Goal: Navigation & Orientation: Find specific page/section

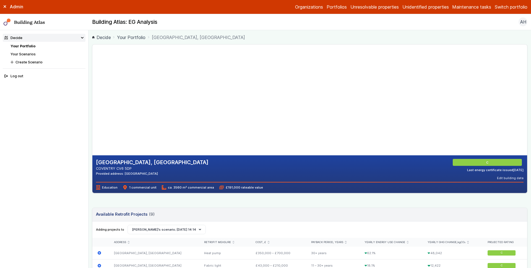
click at [92, 55] on gmp-map-3d at bounding box center [92, 100] width 0 height 111
click at [92, 145] on gmp-map-3d at bounding box center [92, 100] width 0 height 111
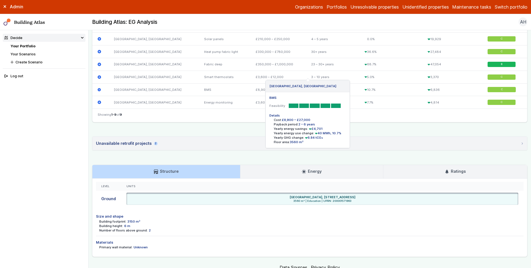
scroll to position [272, 0]
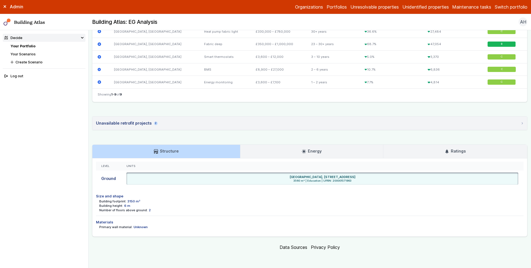
click at [288, 151] on link "Energy" at bounding box center [311, 151] width 143 height 13
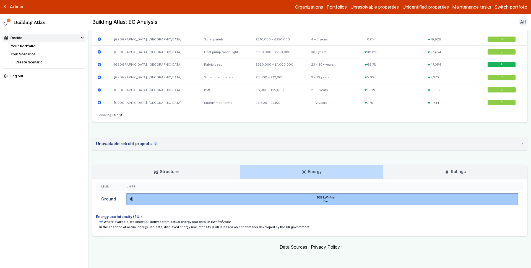
scroll to position [251, 0]
click at [433, 168] on link "Ratings" at bounding box center [455, 171] width 144 height 13
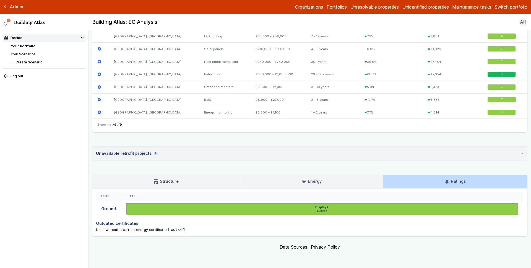
click at [287, 187] on link "Energy" at bounding box center [311, 181] width 143 height 13
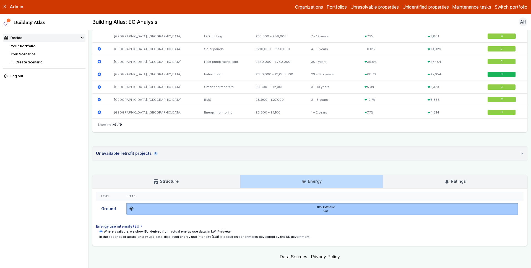
click at [166, 184] on h3 "Structure" at bounding box center [166, 181] width 25 height 6
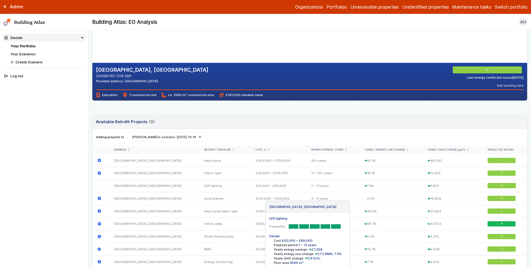
scroll to position [0, 0]
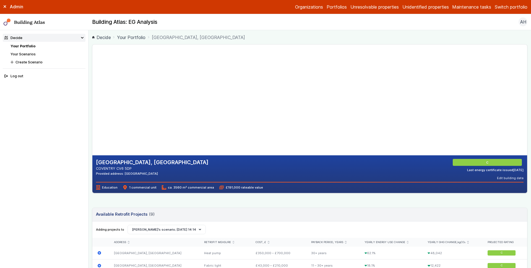
drag, startPoint x: 223, startPoint y: 81, endPoint x: 211, endPoint y: 102, distance: 23.7
click at [92, 102] on gmp-map-3d at bounding box center [92, 100] width 0 height 111
drag, startPoint x: 221, startPoint y: 80, endPoint x: 207, endPoint y: 116, distance: 38.6
click at [92, 116] on gmp-map-3d at bounding box center [92, 100] width 0 height 111
drag, startPoint x: 226, startPoint y: 92, endPoint x: 223, endPoint y: 101, distance: 10.1
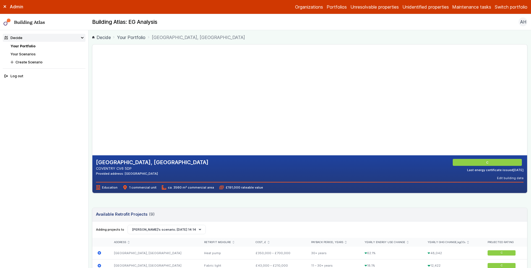
click at [92, 101] on gmp-map-3d at bounding box center [92, 100] width 0 height 111
drag, startPoint x: 200, startPoint y: 127, endPoint x: 203, endPoint y: 95, distance: 32.5
click at [92, 95] on gmp-map-3d at bounding box center [92, 100] width 0 height 111
drag, startPoint x: 229, startPoint y: 92, endPoint x: 225, endPoint y: 98, distance: 7.1
click at [92, 98] on gmp-map-3d at bounding box center [92, 100] width 0 height 111
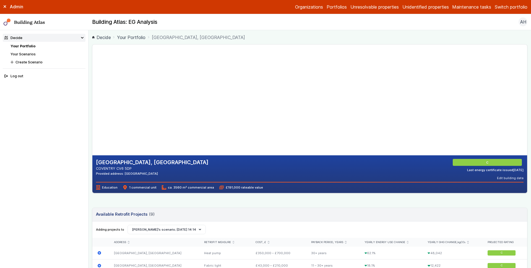
drag, startPoint x: 228, startPoint y: 90, endPoint x: 209, endPoint y: 74, distance: 24.5
drag, startPoint x: 209, startPoint y: 73, endPoint x: 212, endPoint y: 82, distance: 9.2
click at [92, 82] on gmp-map-3d at bounding box center [92, 100] width 0 height 111
drag, startPoint x: 207, startPoint y: 83, endPoint x: 188, endPoint y: 84, distance: 18.6
drag, startPoint x: 196, startPoint y: 87, endPoint x: 221, endPoint y: 93, distance: 25.5
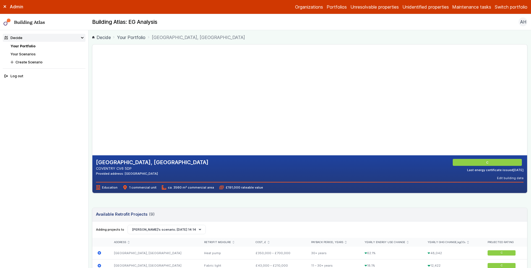
click at [92, 93] on gmp-map-3d at bounding box center [92, 100] width 0 height 111
drag, startPoint x: 228, startPoint y: 93, endPoint x: 29, endPoint y: 87, distance: 198.6
drag, startPoint x: 193, startPoint y: 111, endPoint x: 157, endPoint y: 108, distance: 35.8
drag, startPoint x: 195, startPoint y: 103, endPoint x: 262, endPoint y: 98, distance: 66.8
click at [92, 98] on gmp-map-3d at bounding box center [92, 100] width 0 height 111
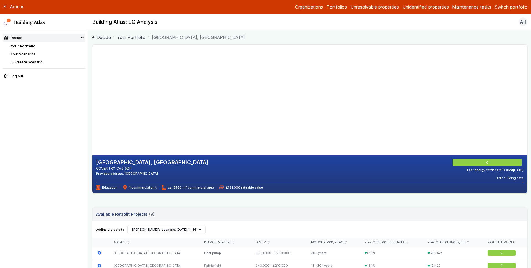
drag, startPoint x: 238, startPoint y: 105, endPoint x: 280, endPoint y: 81, distance: 48.2
click at [92, 81] on gmp-map-3d at bounding box center [92, 100] width 0 height 111
drag, startPoint x: 200, startPoint y: 106, endPoint x: 223, endPoint y: 85, distance: 31.3
click at [92, 85] on gmp-map-3d at bounding box center [92, 100] width 0 height 111
drag, startPoint x: 176, startPoint y: 98, endPoint x: 210, endPoint y: 120, distance: 40.6
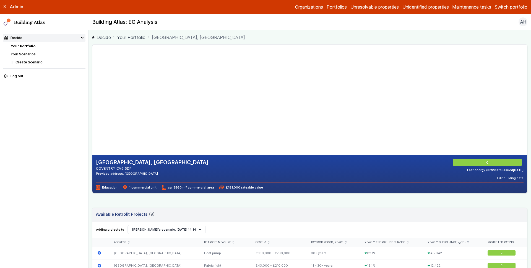
click at [92, 120] on gmp-map-3d at bounding box center [92, 100] width 0 height 111
drag, startPoint x: 163, startPoint y: 82, endPoint x: 255, endPoint y: 108, distance: 95.1
click at [92, 111] on gmp-map-3d at bounding box center [92, 100] width 0 height 111
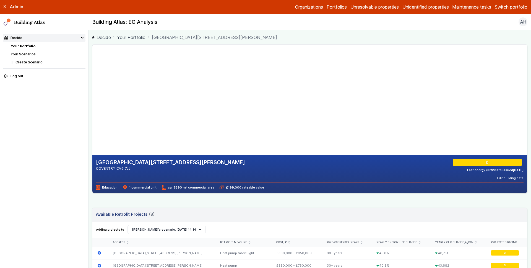
drag, startPoint x: 413, startPoint y: 101, endPoint x: 411, endPoint y: 99, distance: 3.7
click at [92, 99] on gmp-map at bounding box center [92, 100] width 0 height 111
drag, startPoint x: 409, startPoint y: 96, endPoint x: 404, endPoint y: 91, distance: 7.6
click at [92, 91] on gmp-map at bounding box center [92, 100] width 0 height 111
drag, startPoint x: 399, startPoint y: 84, endPoint x: 394, endPoint y: 92, distance: 9.1
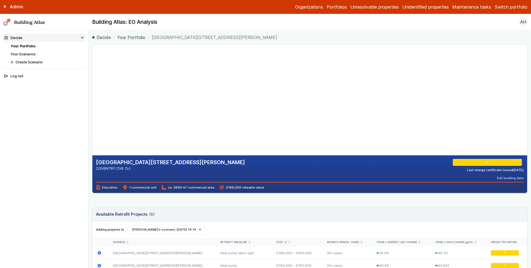
click at [92, 92] on gmp-map at bounding box center [92, 100] width 0 height 111
drag, startPoint x: 425, startPoint y: 101, endPoint x: 403, endPoint y: 72, distance: 36.4
click at [92, 72] on gmp-map at bounding box center [92, 100] width 0 height 111
drag, startPoint x: 364, startPoint y: 89, endPoint x: 425, endPoint y: 82, distance: 61.5
click at [92, 82] on gmp-map at bounding box center [92, 100] width 0 height 111
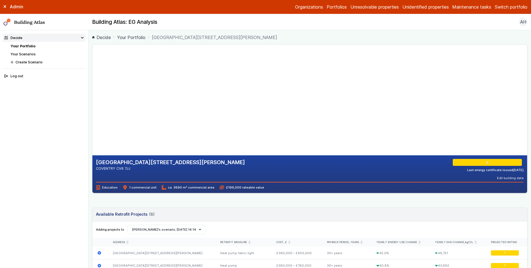
drag, startPoint x: 406, startPoint y: 102, endPoint x: 344, endPoint y: 105, distance: 62.3
click at [92, 105] on gmp-map at bounding box center [92, 100] width 0 height 111
drag, startPoint x: 413, startPoint y: 121, endPoint x: 404, endPoint y: 103, distance: 20.0
click at [92, 103] on gmp-map at bounding box center [92, 100] width 0 height 111
drag, startPoint x: 416, startPoint y: 113, endPoint x: 429, endPoint y: 107, distance: 15.0
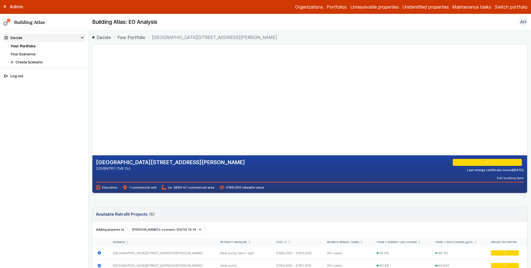
click at [92, 107] on gmp-map at bounding box center [92, 100] width 0 height 111
drag, startPoint x: 395, startPoint y: 76, endPoint x: 412, endPoint y: 95, distance: 26.4
click at [92, 106] on gmp-map at bounding box center [92, 100] width 0 height 111
drag, startPoint x: 404, startPoint y: 77, endPoint x: 423, endPoint y: 87, distance: 21.3
click at [92, 86] on gmp-map at bounding box center [92, 100] width 0 height 111
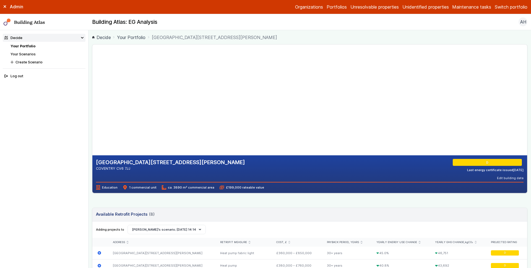
drag, startPoint x: 226, startPoint y: 112, endPoint x: 150, endPoint y: 27, distance: 114.1
click at [92, 45] on gmp-map-3d at bounding box center [92, 100] width 0 height 111
drag, startPoint x: 203, startPoint y: 81, endPoint x: 209, endPoint y: 89, distance: 10.0
click at [92, 89] on gmp-map-3d at bounding box center [92, 100] width 0 height 111
drag, startPoint x: 181, startPoint y: 93, endPoint x: 215, endPoint y: 96, distance: 33.3
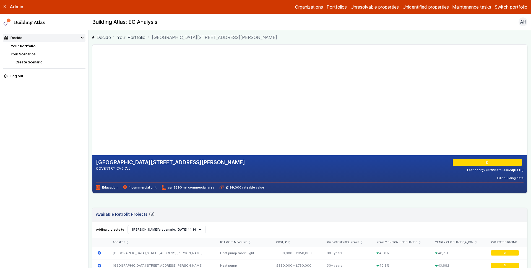
click at [92, 96] on gmp-map-3d at bounding box center [92, 100] width 0 height 111
drag, startPoint x: 177, startPoint y: 107, endPoint x: 263, endPoint y: 96, distance: 86.6
click at [92, 96] on gmp-map-3d at bounding box center [92, 100] width 0 height 111
drag, startPoint x: 245, startPoint y: 92, endPoint x: 181, endPoint y: 105, distance: 64.8
click at [92, 105] on gmp-map-3d at bounding box center [92, 100] width 0 height 111
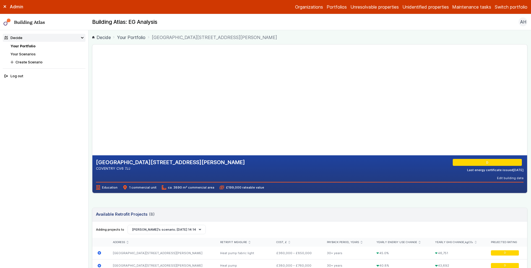
drag, startPoint x: 232, startPoint y: 96, endPoint x: 207, endPoint y: 100, distance: 24.6
click at [92, 100] on gmp-map-3d at bounding box center [92, 100] width 0 height 111
drag, startPoint x: 171, startPoint y: 86, endPoint x: 268, endPoint y: 95, distance: 98.3
click at [92, 95] on gmp-map-3d at bounding box center [92, 100] width 0 height 111
drag, startPoint x: 234, startPoint y: 94, endPoint x: 193, endPoint y: 131, distance: 55.4
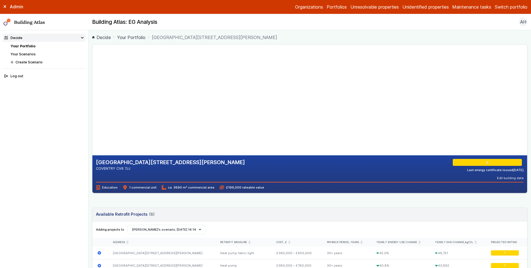
click at [92, 131] on gmp-map-3d at bounding box center [92, 100] width 0 height 111
drag, startPoint x: 237, startPoint y: 91, endPoint x: 190, endPoint y: 96, distance: 46.7
click at [92, 96] on gmp-map-3d at bounding box center [92, 100] width 0 height 111
drag, startPoint x: 218, startPoint y: 85, endPoint x: 143, endPoint y: 94, distance: 74.6
click at [92, 94] on gmp-map-3d at bounding box center [92, 100] width 0 height 111
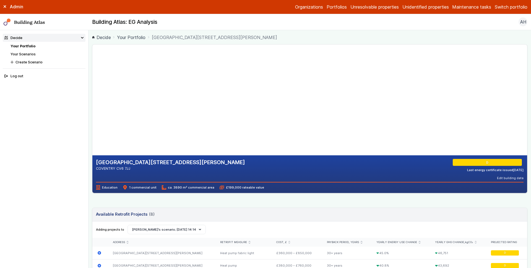
drag, startPoint x: 163, startPoint y: 87, endPoint x: 286, endPoint y: 77, distance: 123.7
click at [92, 77] on gmp-map-3d at bounding box center [92, 100] width 0 height 111
drag, startPoint x: 156, startPoint y: 103, endPoint x: 253, endPoint y: 84, distance: 99.2
click at [92, 84] on gmp-map-3d at bounding box center [92, 100] width 0 height 111
drag, startPoint x: 252, startPoint y: 84, endPoint x: 195, endPoint y: 116, distance: 65.5
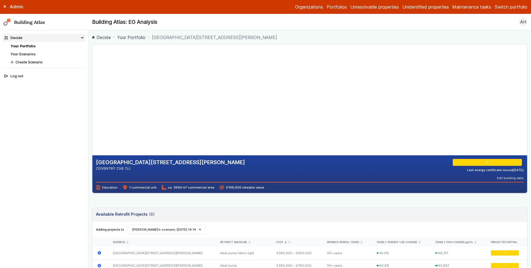
click at [92, 116] on gmp-map-3d at bounding box center [92, 100] width 0 height 111
drag, startPoint x: 182, startPoint y: 95, endPoint x: 260, endPoint y: 90, distance: 78.4
click at [92, 90] on gmp-map-3d at bounding box center [92, 100] width 0 height 111
drag, startPoint x: 221, startPoint y: 78, endPoint x: 241, endPoint y: 127, distance: 52.2
click at [92, 127] on gmp-map-3d at bounding box center [92, 100] width 0 height 111
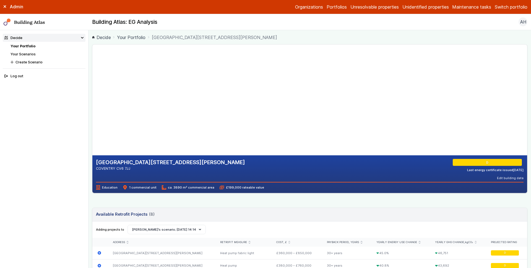
drag, startPoint x: 280, startPoint y: 96, endPoint x: 191, endPoint y: 65, distance: 94.5
click at [92, 62] on gmp-map-3d at bounding box center [92, 100] width 0 height 111
drag, startPoint x: 215, startPoint y: 88, endPoint x: 211, endPoint y: 98, distance: 10.7
drag, startPoint x: 426, startPoint y: 116, endPoint x: 428, endPoint y: 74, distance: 42.4
click at [92, 74] on gmp-map at bounding box center [92, 100] width 0 height 111
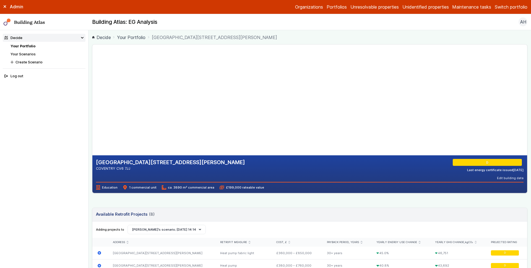
drag, startPoint x: 429, startPoint y: 99, endPoint x: 421, endPoint y: 76, distance: 24.3
click at [92, 74] on gmp-map at bounding box center [92, 100] width 0 height 111
drag, startPoint x: 426, startPoint y: 79, endPoint x: 427, endPoint y: 85, distance: 6.4
drag, startPoint x: 429, startPoint y: 82, endPoint x: 312, endPoint y: 111, distance: 119.6
click at [92, 111] on gmp-map at bounding box center [92, 100] width 0 height 111
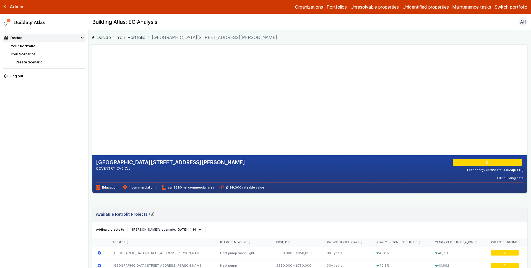
drag, startPoint x: 180, startPoint y: 112, endPoint x: 242, endPoint y: 111, distance: 62.2
click at [92, 111] on gmp-map-3d at bounding box center [92, 100] width 0 height 111
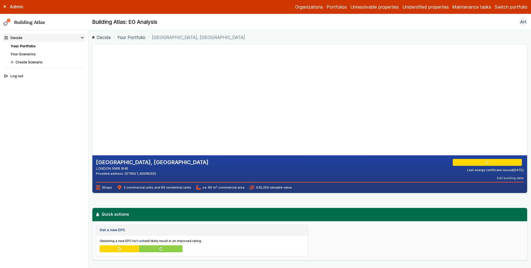
drag, startPoint x: 410, startPoint y: 103, endPoint x: 405, endPoint y: 99, distance: 6.9
click at [92, 99] on gmp-map at bounding box center [92, 100] width 0 height 111
drag, startPoint x: 403, startPoint y: 94, endPoint x: 398, endPoint y: 87, distance: 8.7
click at [92, 87] on gmp-map at bounding box center [92, 100] width 0 height 111
drag, startPoint x: 224, startPoint y: 92, endPoint x: 217, endPoint y: 88, distance: 8.3
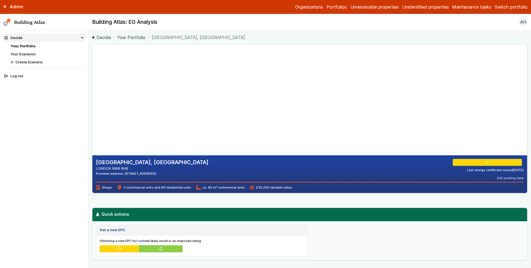
click at [92, 88] on gmp-map-3d at bounding box center [92, 100] width 0 height 111
drag, startPoint x: 229, startPoint y: 97, endPoint x: 255, endPoint y: 105, distance: 26.9
click at [92, 105] on gmp-map-3d at bounding box center [92, 100] width 0 height 111
drag, startPoint x: 255, startPoint y: 104, endPoint x: 248, endPoint y: 95, distance: 10.9
drag, startPoint x: 235, startPoint y: 110, endPoint x: 234, endPoint y: 96, distance: 13.8
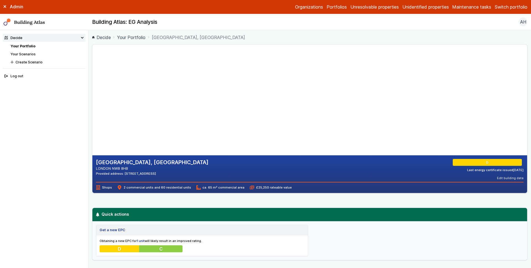
click at [92, 96] on gmp-map-3d at bounding box center [92, 100] width 0 height 111
drag, startPoint x: 232, startPoint y: 96, endPoint x: 232, endPoint y: 83, distance: 13.0
click at [92, 84] on gmp-map-3d at bounding box center [92, 100] width 0 height 111
drag, startPoint x: 234, startPoint y: 76, endPoint x: 169, endPoint y: 70, distance: 64.4
drag, startPoint x: 228, startPoint y: 86, endPoint x: 230, endPoint y: 83, distance: 3.2
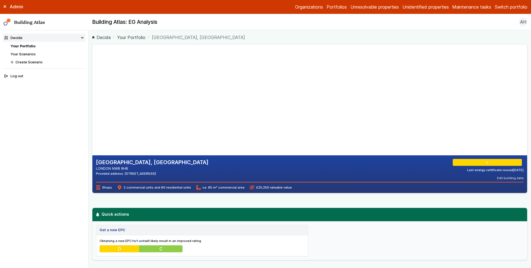
drag, startPoint x: 230, startPoint y: 83, endPoint x: 233, endPoint y: 74, distance: 9.5
drag, startPoint x: 233, startPoint y: 78, endPoint x: 221, endPoint y: 135, distance: 58.3
click at [92, 135] on gmp-map-3d at bounding box center [92, 100] width 0 height 111
drag, startPoint x: 228, startPoint y: 110, endPoint x: 177, endPoint y: 116, distance: 51.3
drag, startPoint x: 256, startPoint y: 116, endPoint x: 278, endPoint y: 115, distance: 22.1
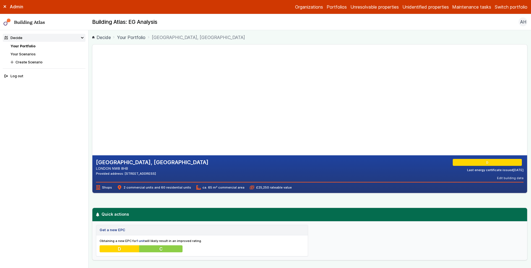
drag, startPoint x: 249, startPoint y: 133, endPoint x: 275, endPoint y: 105, distance: 38.0
click at [92, 105] on gmp-map-3d at bounding box center [92, 100] width 0 height 111
drag, startPoint x: 254, startPoint y: 122, endPoint x: 284, endPoint y: 127, distance: 31.0
drag, startPoint x: 234, startPoint y: 110, endPoint x: 271, endPoint y: 124, distance: 40.0
